Goal: Navigation & Orientation: Find specific page/section

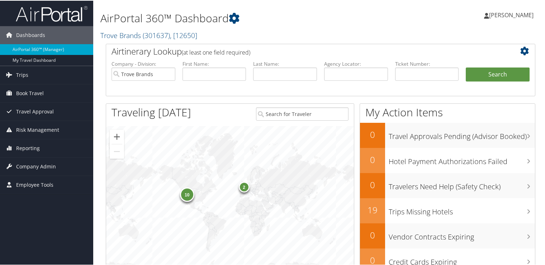
click at [505, 16] on span "[PERSON_NAME]" at bounding box center [511, 14] width 44 height 8
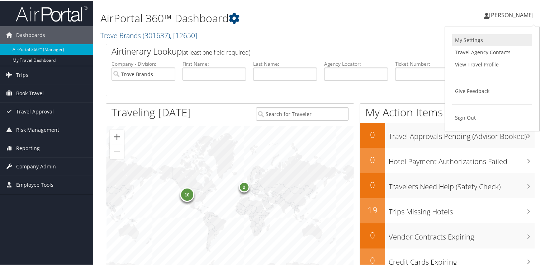
click at [474, 43] on link "My Settings" at bounding box center [492, 39] width 80 height 12
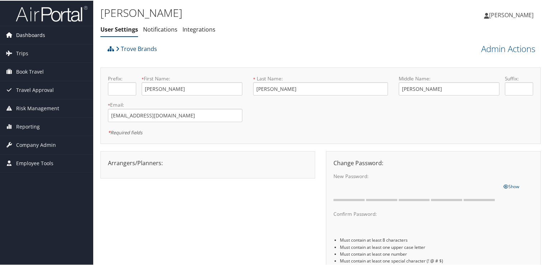
drag, startPoint x: 26, startPoint y: 33, endPoint x: 62, endPoint y: 35, distance: 35.9
click at [26, 34] on span "Dashboards" at bounding box center [30, 34] width 29 height 18
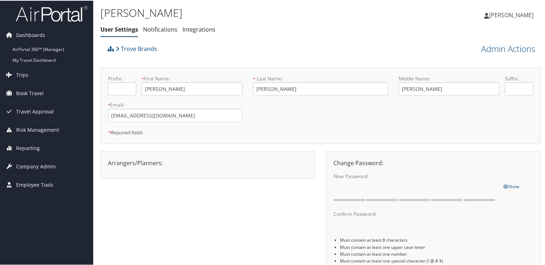
click at [511, 14] on span "[PERSON_NAME]" at bounding box center [511, 14] width 44 height 8
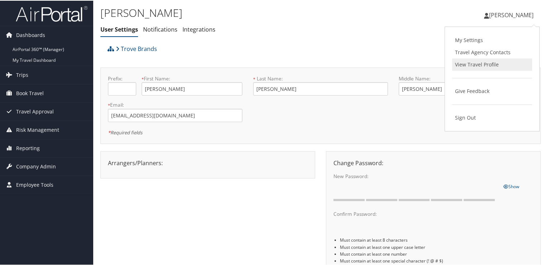
click at [479, 68] on link "View Travel Profile" at bounding box center [492, 64] width 80 height 12
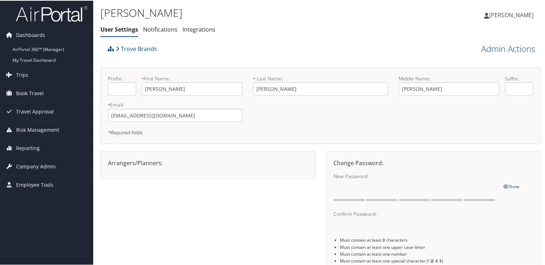
click at [37, 16] on img at bounding box center [52, 13] width 72 height 17
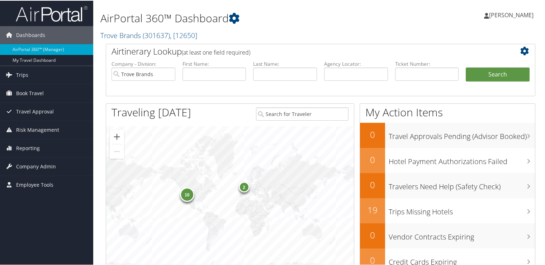
click at [524, 14] on span "[PERSON_NAME]" at bounding box center [511, 14] width 44 height 8
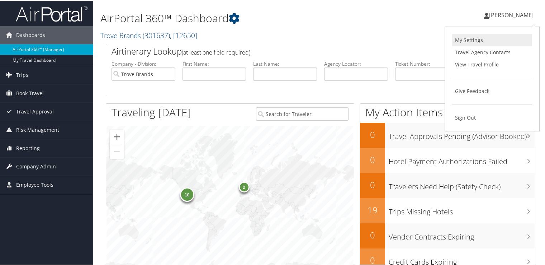
click at [472, 39] on link "My Settings" at bounding box center [492, 39] width 80 height 12
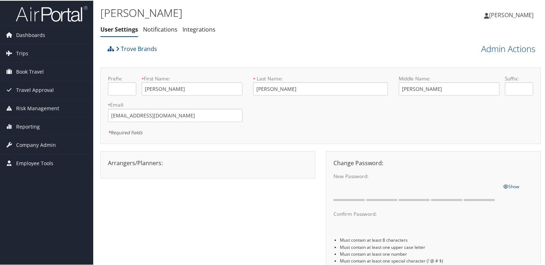
click at [503, 14] on span "[PERSON_NAME]" at bounding box center [511, 14] width 44 height 8
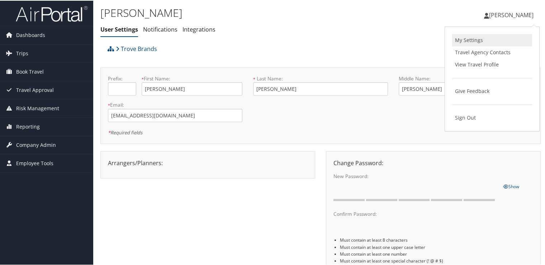
click at [468, 40] on link "My Settings" at bounding box center [492, 39] width 80 height 12
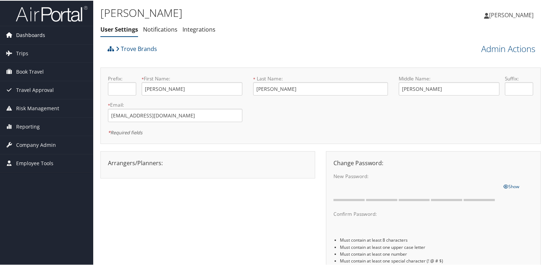
click at [32, 33] on span "Dashboards" at bounding box center [30, 34] width 29 height 18
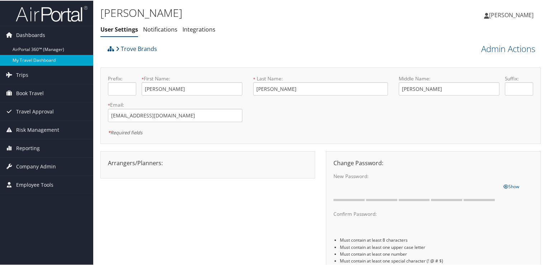
click at [31, 56] on link "My Travel Dashboard" at bounding box center [46, 59] width 93 height 11
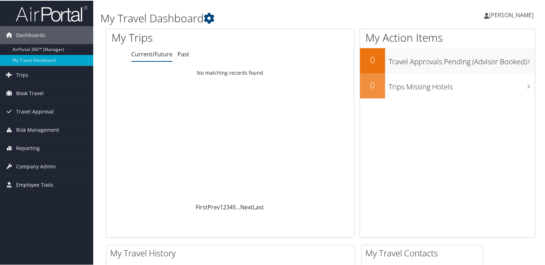
click at [511, 14] on span "[PERSON_NAME]" at bounding box center [511, 14] width 44 height 8
click at [488, 64] on link "View Travel Profile" at bounding box center [492, 64] width 80 height 12
